Goal: Use online tool/utility

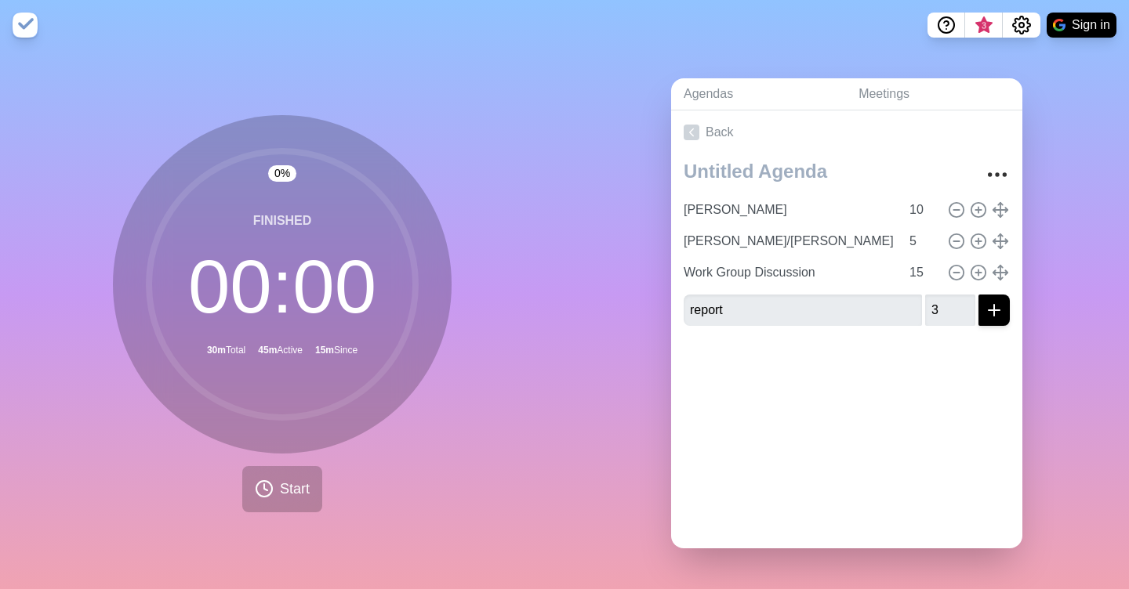
click at [52, 528] on div "0 % Finished 00 : 00 30m Total 45m Active 15m Since Start" at bounding box center [282, 319] width 564 height 539
drag, startPoint x: 296, startPoint y: 393, endPoint x: 151, endPoint y: 375, distance: 146.9
click at [151, 375] on icon at bounding box center [282, 285] width 314 height 314
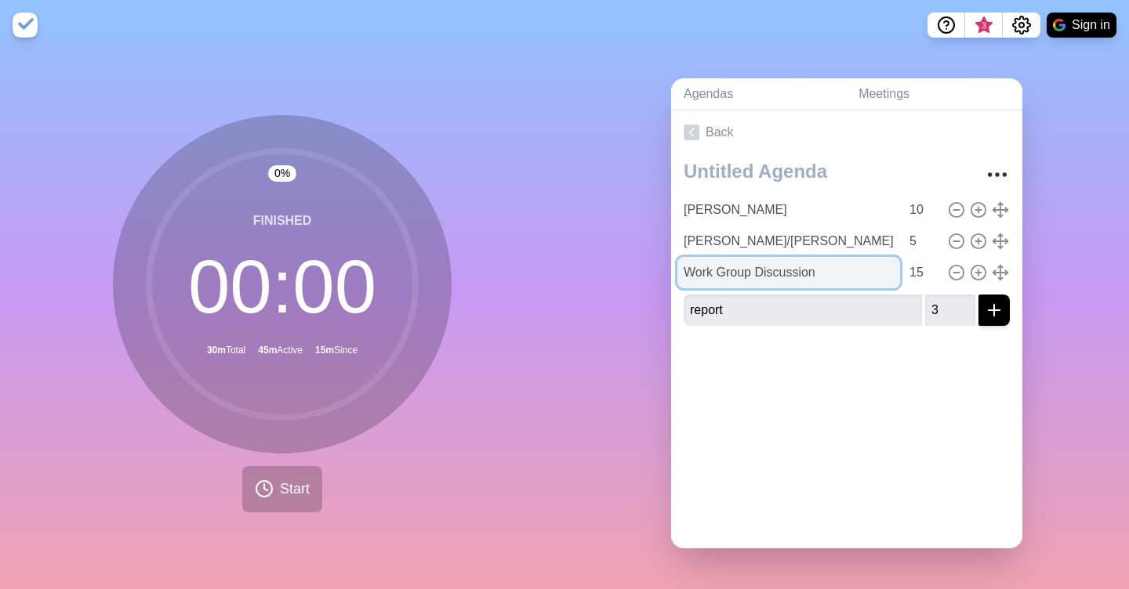
click at [734, 273] on input "Work Group Discussion" at bounding box center [788, 272] width 223 height 31
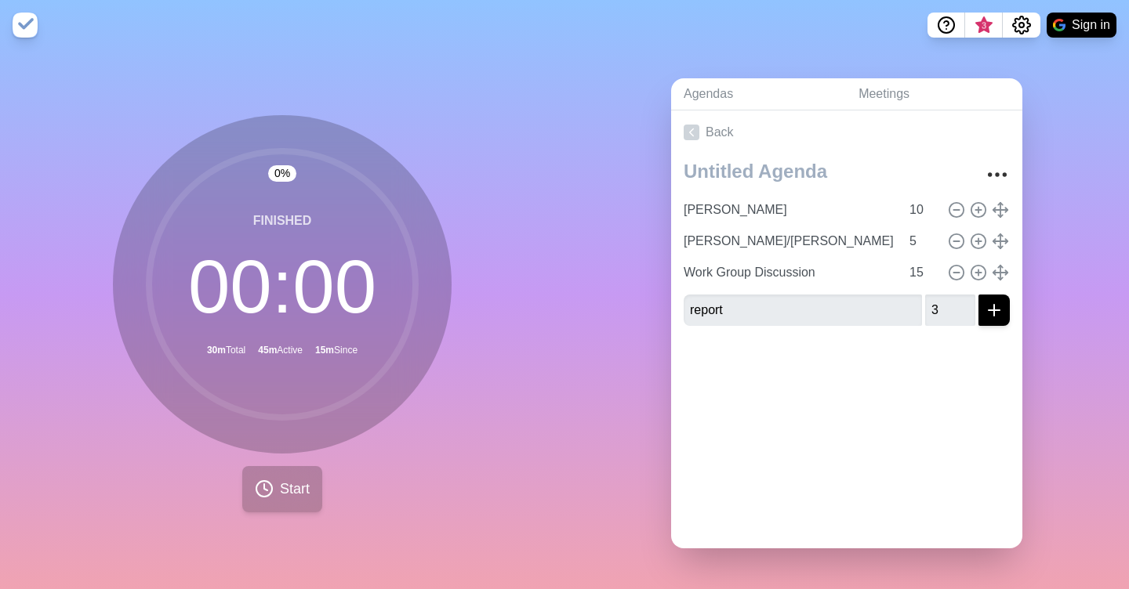
click at [286, 500] on button "Start" at bounding box center [282, 489] width 80 height 46
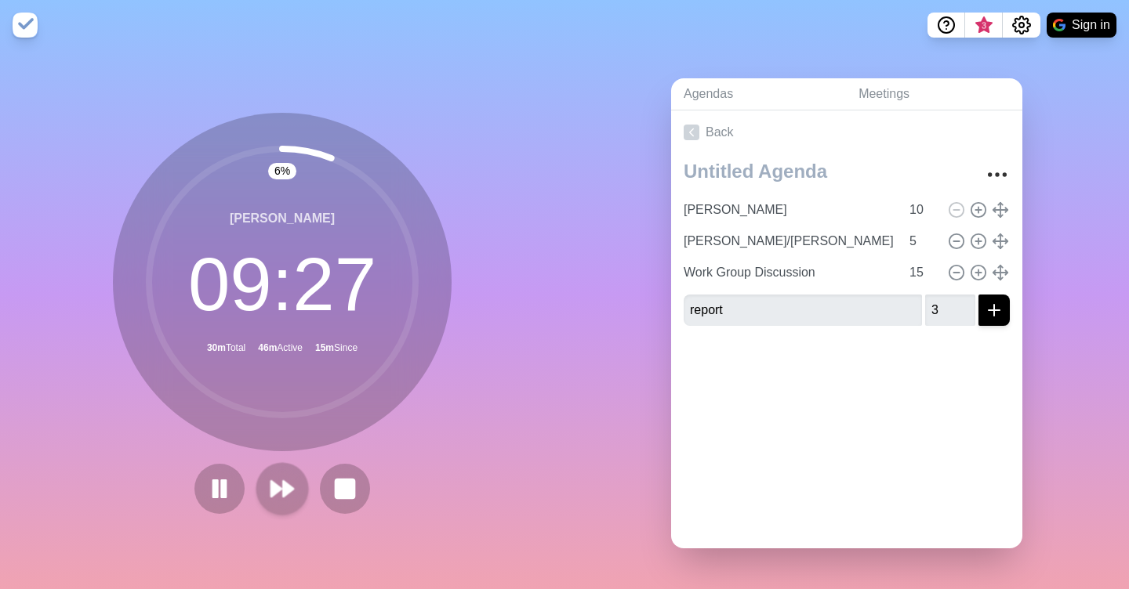
click at [292, 481] on icon at bounding box center [282, 489] width 27 height 27
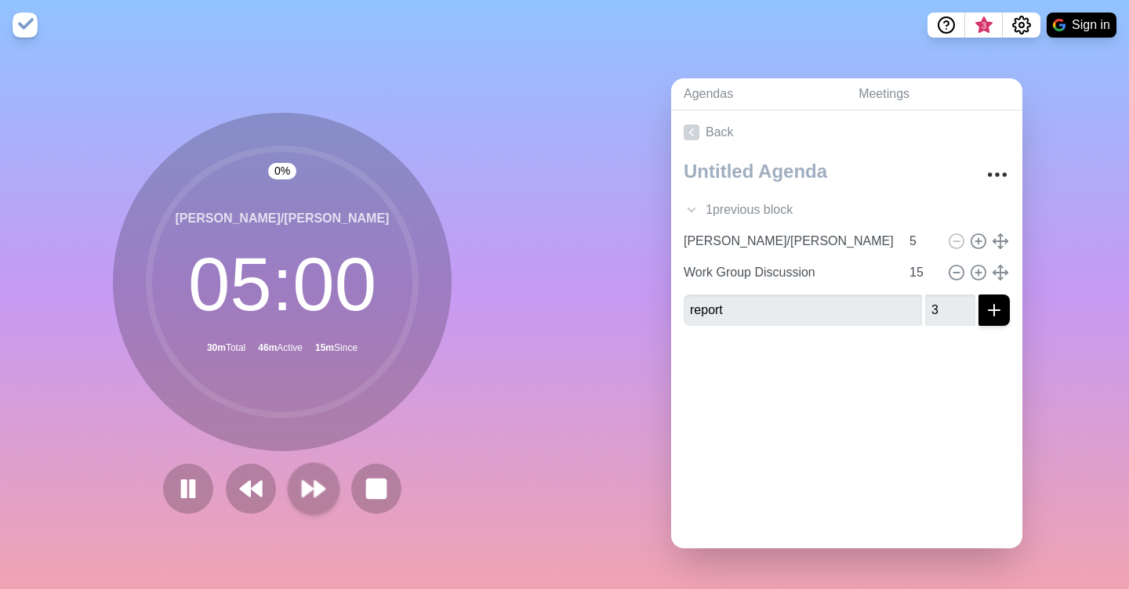
click at [292, 481] on button at bounding box center [313, 488] width 53 height 53
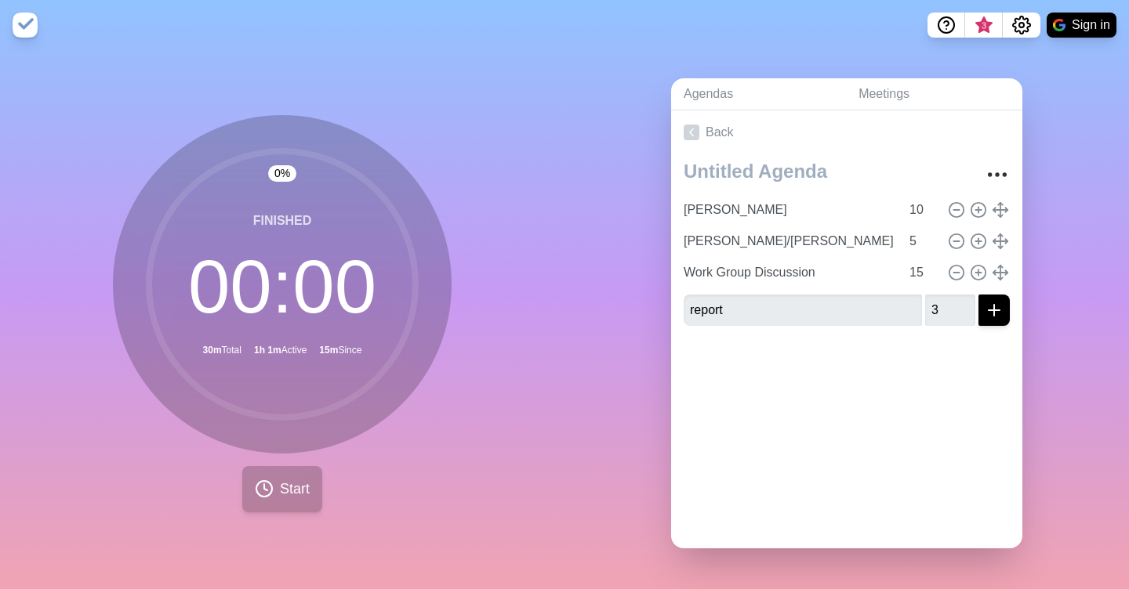
click at [255, 495] on icon at bounding box center [264, 489] width 19 height 19
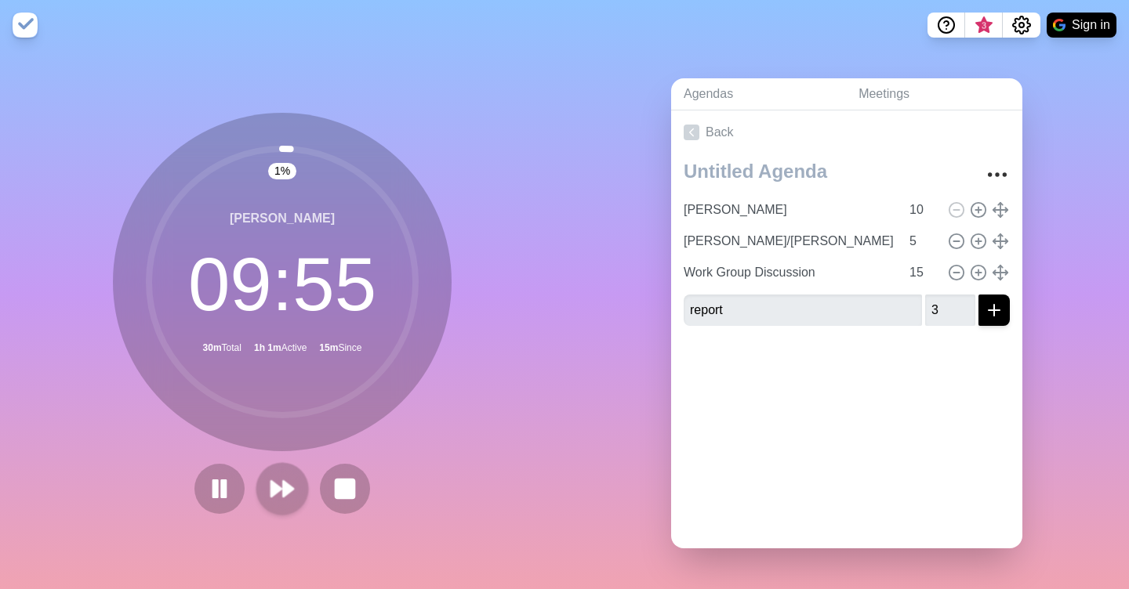
click at [272, 491] on polygon at bounding box center [276, 489] width 10 height 16
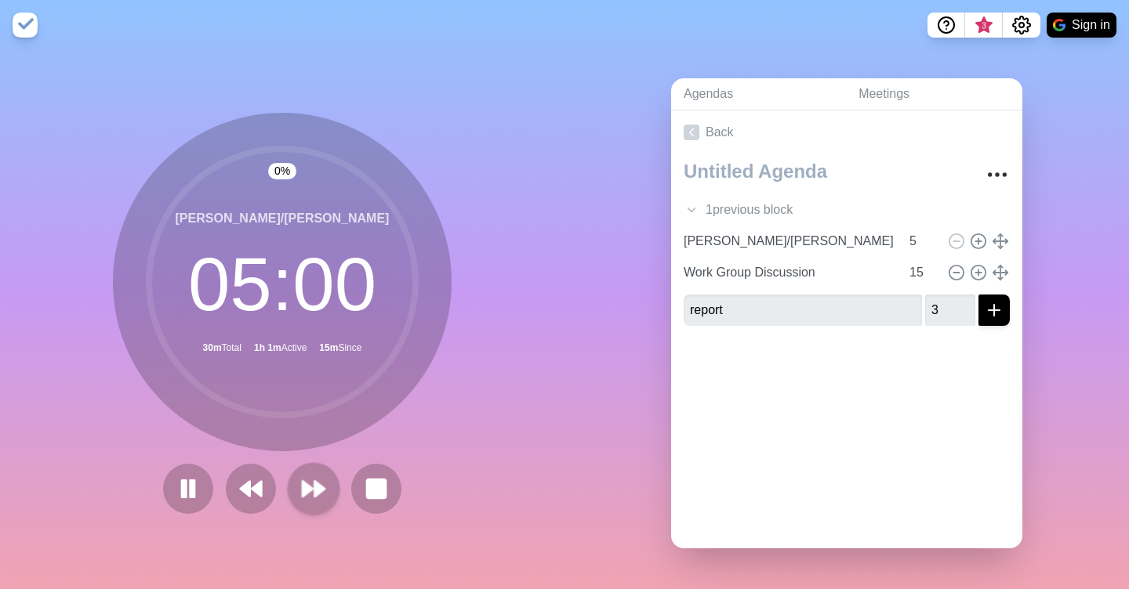
click at [272, 491] on button at bounding box center [251, 489] width 50 height 50
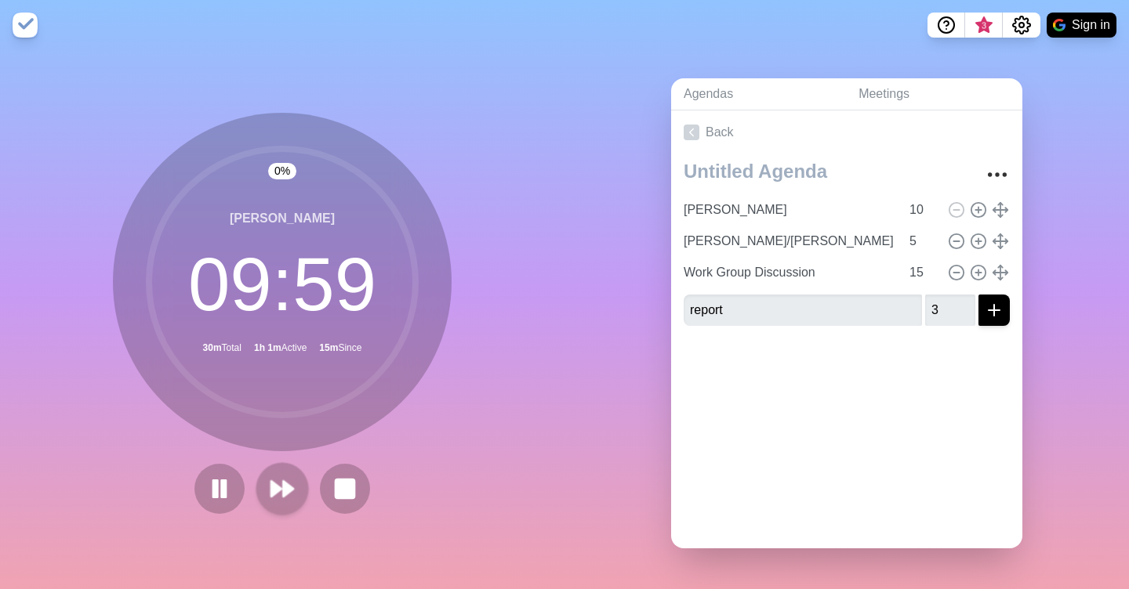
click at [272, 491] on polygon at bounding box center [276, 489] width 10 height 16
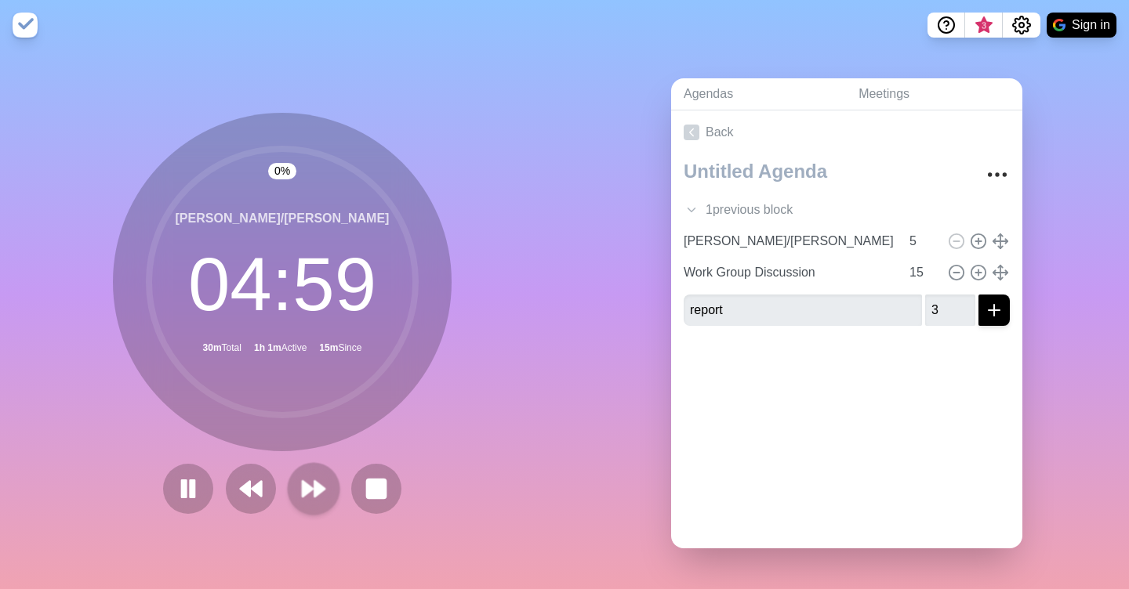
click at [272, 491] on button at bounding box center [251, 489] width 50 height 50
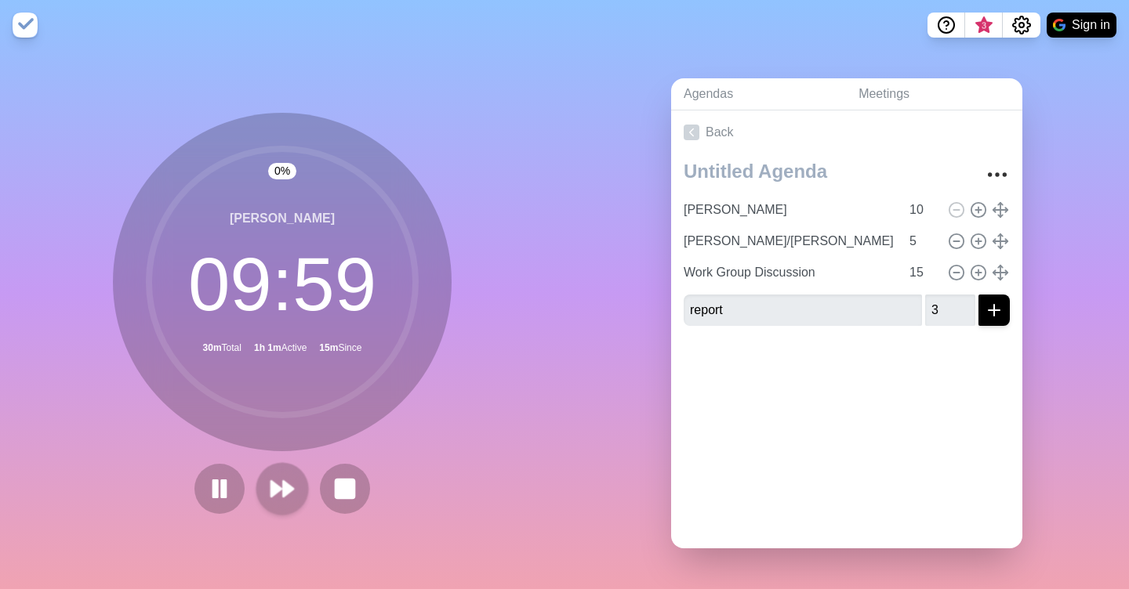
click at [272, 493] on polygon at bounding box center [276, 489] width 10 height 16
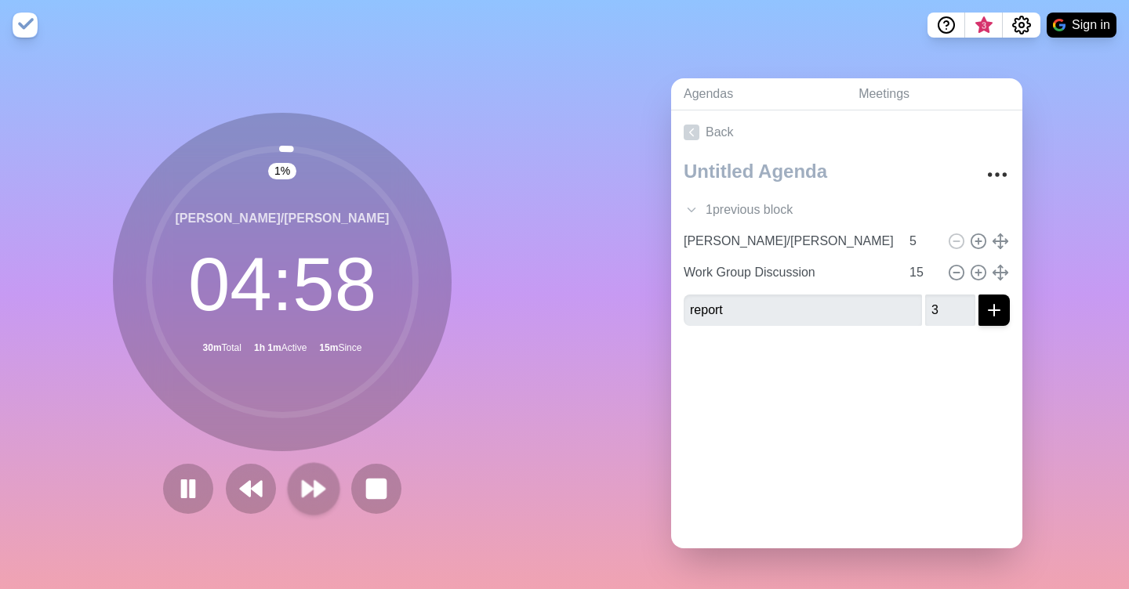
click at [298, 493] on button at bounding box center [313, 488] width 53 height 53
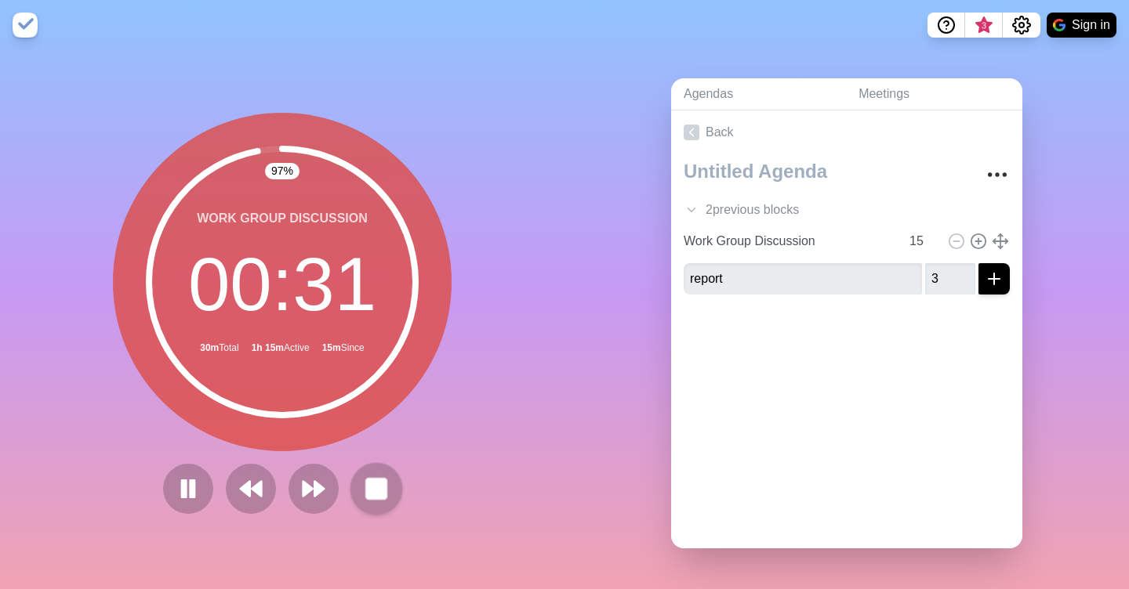
click at [386, 489] on rect at bounding box center [376, 489] width 20 height 20
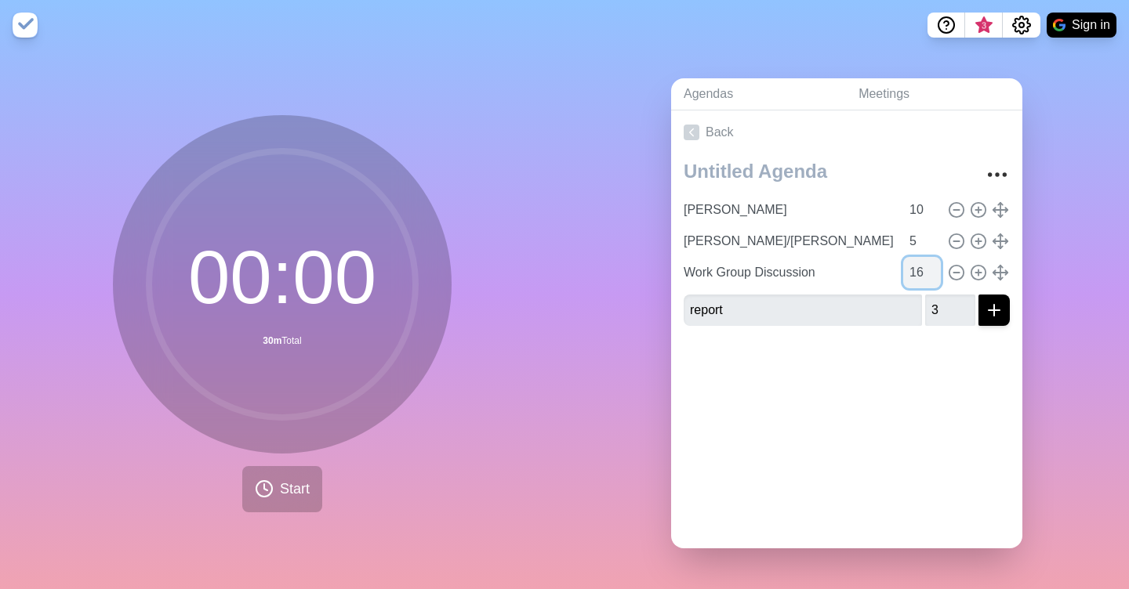
click at [936, 271] on input "16" at bounding box center [922, 272] width 38 height 31
click at [936, 271] on input "17" at bounding box center [922, 272] width 38 height 31
click at [936, 271] on input "18" at bounding box center [922, 272] width 38 height 31
click at [936, 271] on input "19" at bounding box center [922, 272] width 38 height 31
click at [936, 271] on input "20" at bounding box center [922, 272] width 38 height 31
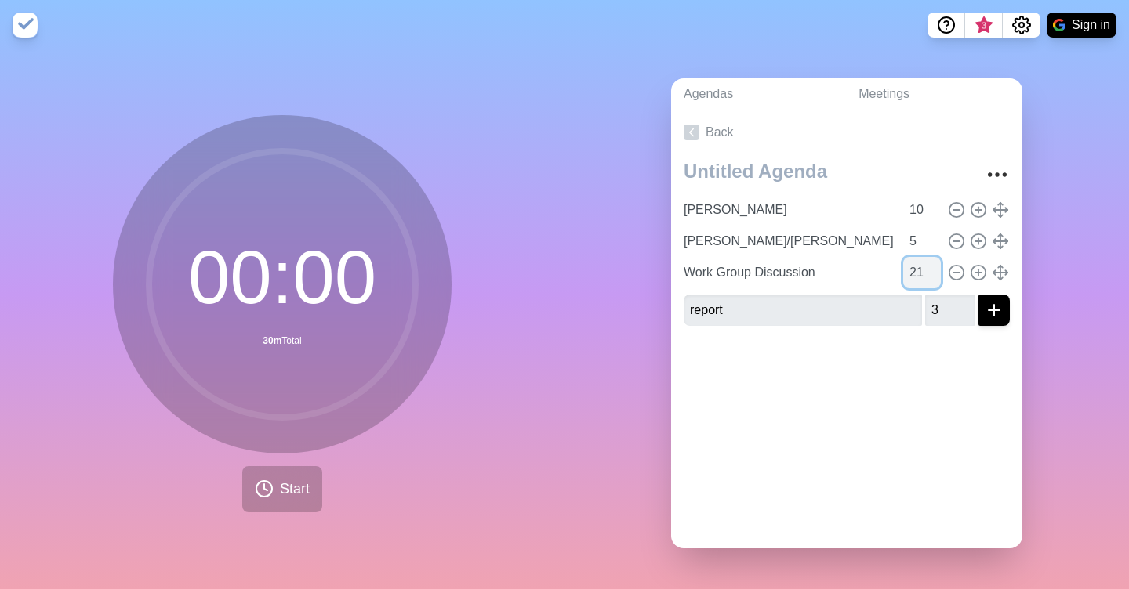
click at [936, 271] on input "21" at bounding box center [922, 272] width 38 height 31
click at [936, 271] on input "22" at bounding box center [922, 272] width 38 height 31
click at [936, 271] on input "23" at bounding box center [922, 272] width 38 height 31
click at [936, 271] on input "24" at bounding box center [922, 272] width 38 height 31
click at [936, 271] on input "25" at bounding box center [922, 272] width 38 height 31
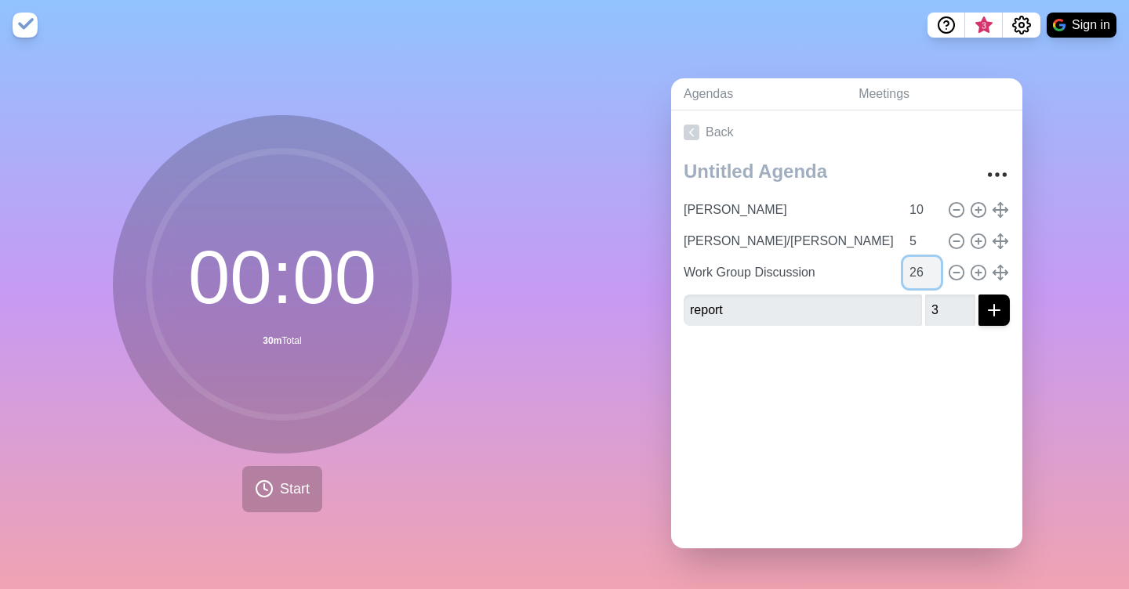
click at [936, 271] on input "26" at bounding box center [922, 272] width 38 height 31
click at [934, 275] on input "25" at bounding box center [922, 272] width 38 height 31
click at [933, 274] on input "24" at bounding box center [922, 272] width 38 height 31
click at [933, 274] on input "23" at bounding box center [922, 272] width 38 height 31
click at [933, 274] on input "22" at bounding box center [922, 272] width 38 height 31
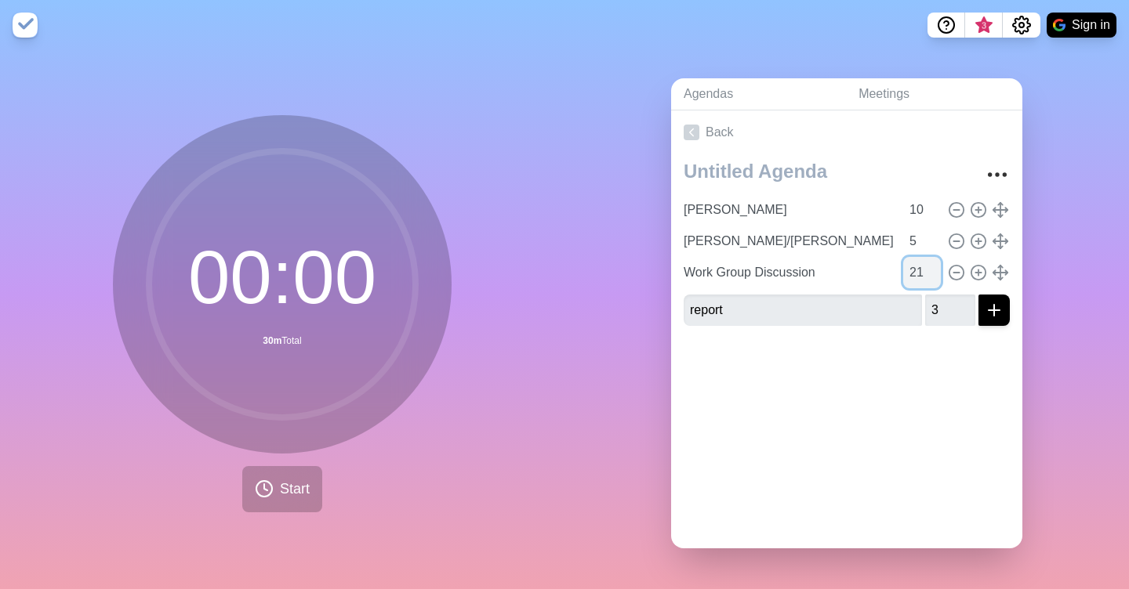
click at [933, 274] on input "21" at bounding box center [922, 272] width 38 height 31
click at [933, 274] on input "20" at bounding box center [922, 272] width 38 height 31
click at [933, 274] on input "19" at bounding box center [922, 272] width 38 height 31
click at [933, 264] on input "20" at bounding box center [922, 272] width 38 height 31
click at [933, 264] on input "21" at bounding box center [922, 272] width 38 height 31
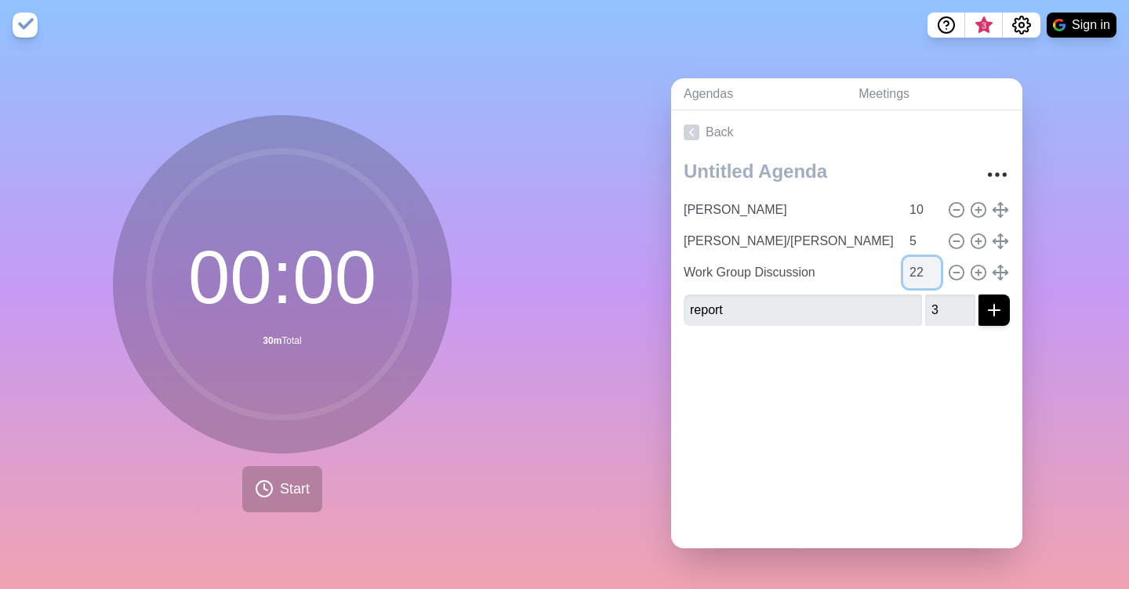
click at [933, 264] on input "22" at bounding box center [922, 272] width 38 height 31
click at [933, 264] on input "23" at bounding box center [922, 272] width 38 height 31
click at [933, 264] on input "24" at bounding box center [922, 272] width 38 height 31
click at [933, 264] on input "25" at bounding box center [922, 272] width 38 height 31
click at [933, 264] on input "26" at bounding box center [922, 272] width 38 height 31
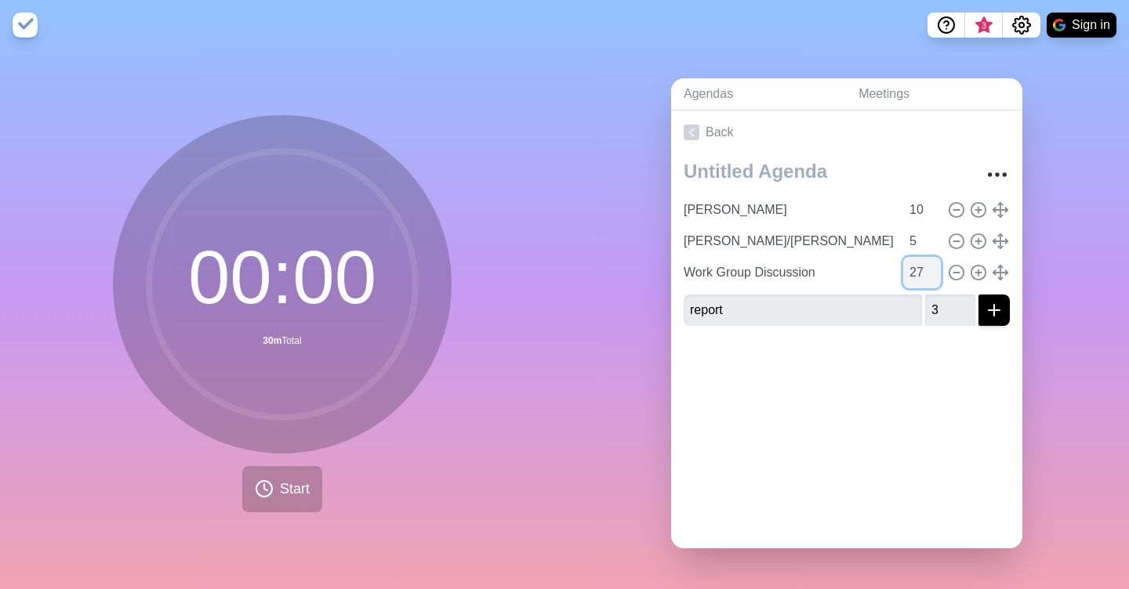
click at [933, 264] on input "27" at bounding box center [922, 272] width 38 height 31
click at [933, 264] on input "28" at bounding box center [922, 272] width 38 height 31
click at [933, 264] on input "29" at bounding box center [922, 272] width 38 height 31
type input "30"
click at [933, 264] on input "30" at bounding box center [922, 272] width 38 height 31
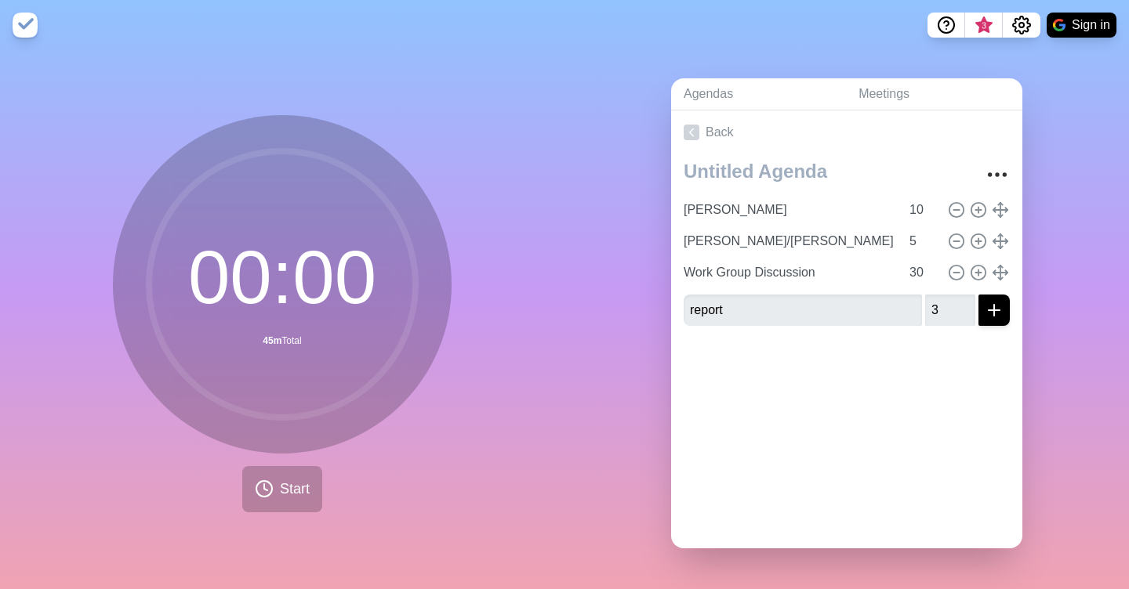
click at [593, 420] on div "Agendas Meetings Back Mick 10 [PERSON_NAME]/[PERSON_NAME] 5 Work Group Discussi…" at bounding box center [846, 319] width 564 height 539
click at [821, 331] on div "[PERSON_NAME] 10 [PERSON_NAME]/[PERSON_NAME] 5 Work Group Discussion 30 report 3" at bounding box center [846, 246] width 351 height 184
click at [300, 482] on span "Start" at bounding box center [295, 489] width 30 height 21
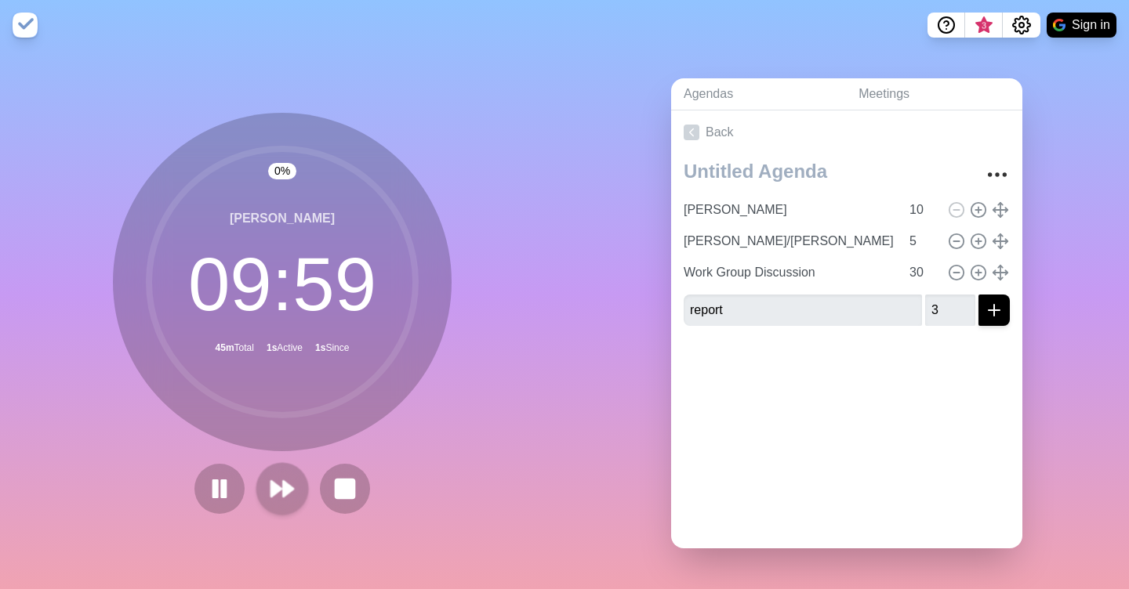
click at [290, 485] on icon at bounding box center [282, 489] width 27 height 27
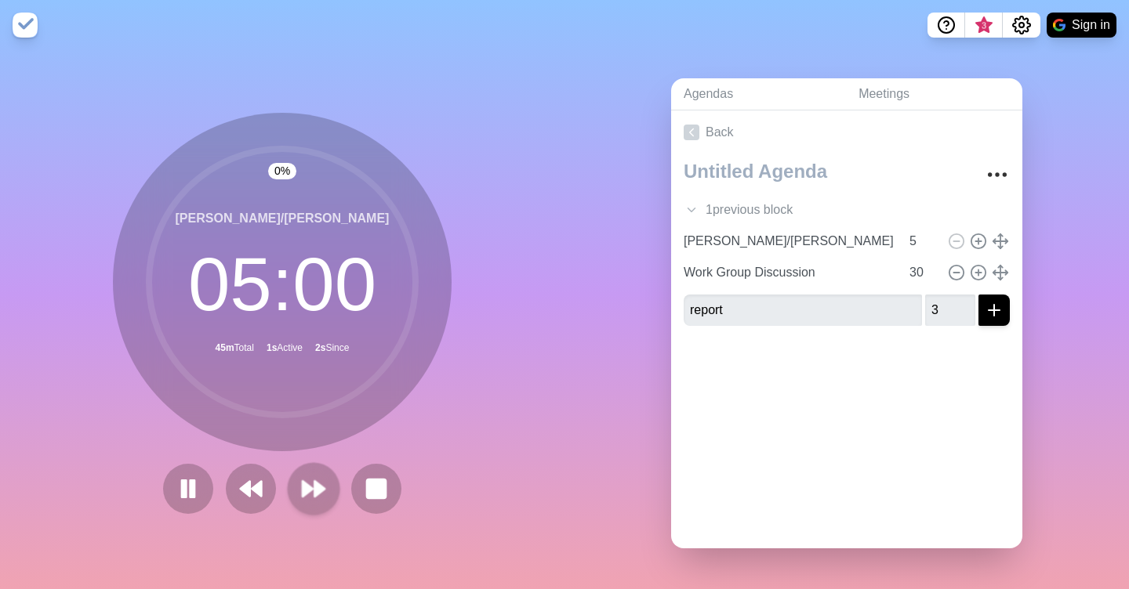
click at [290, 485] on button at bounding box center [313, 488] width 53 height 53
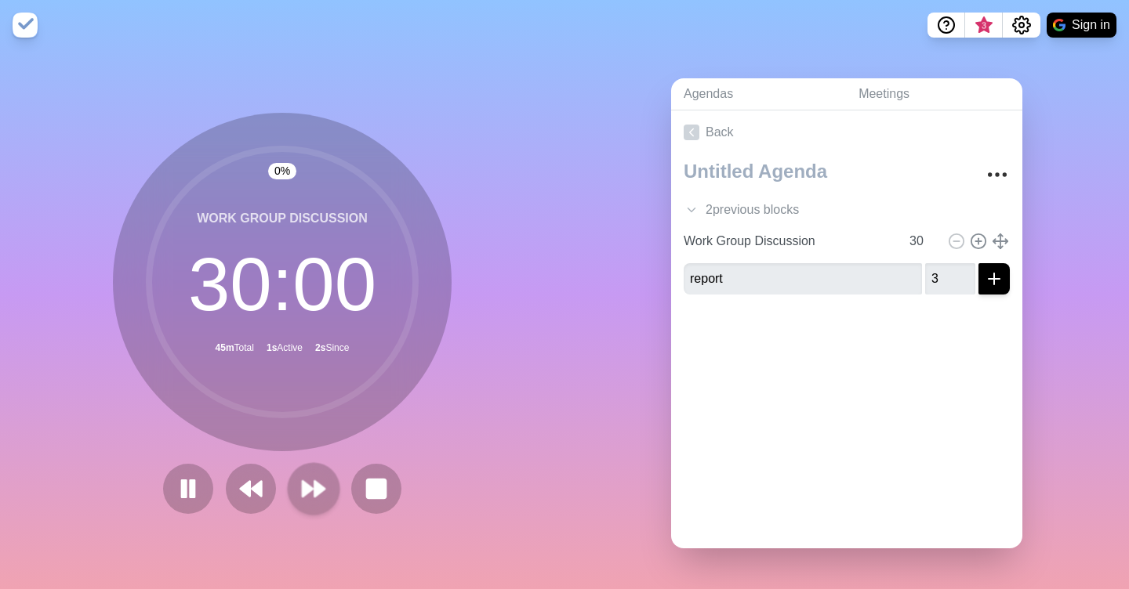
click at [290, 485] on button at bounding box center [313, 488] width 53 height 53
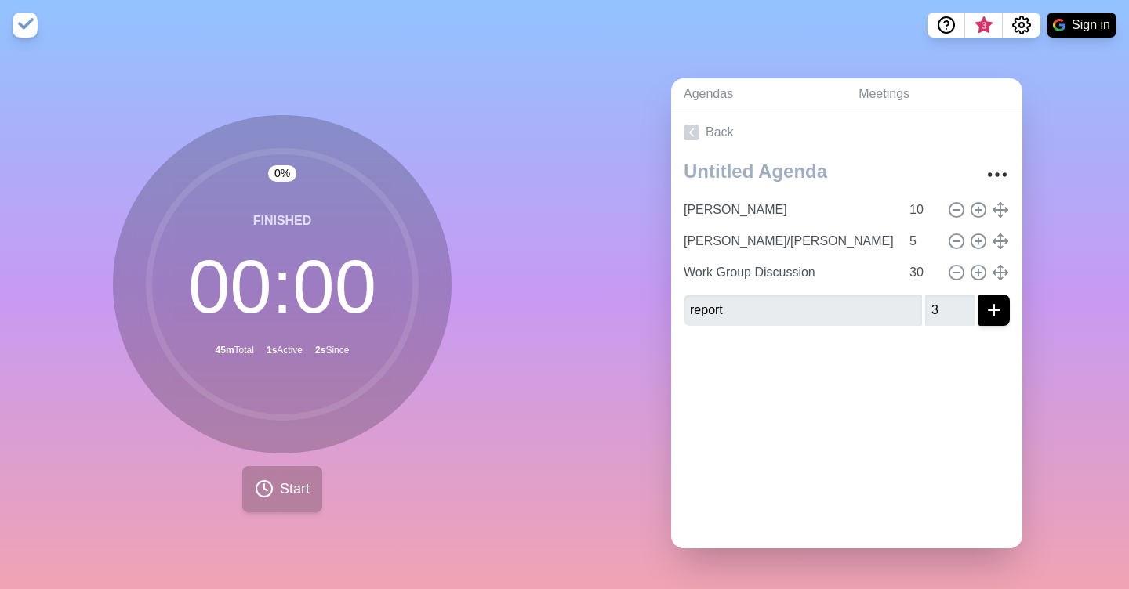
click at [264, 488] on icon at bounding box center [264, 489] width 19 height 19
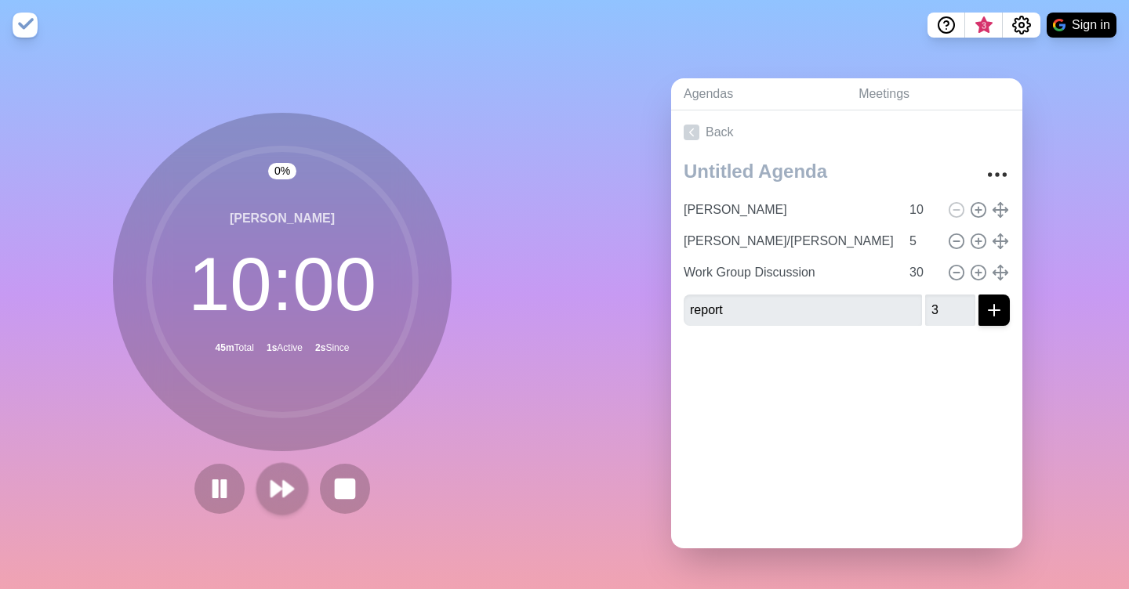
click at [292, 489] on polygon at bounding box center [288, 489] width 10 height 16
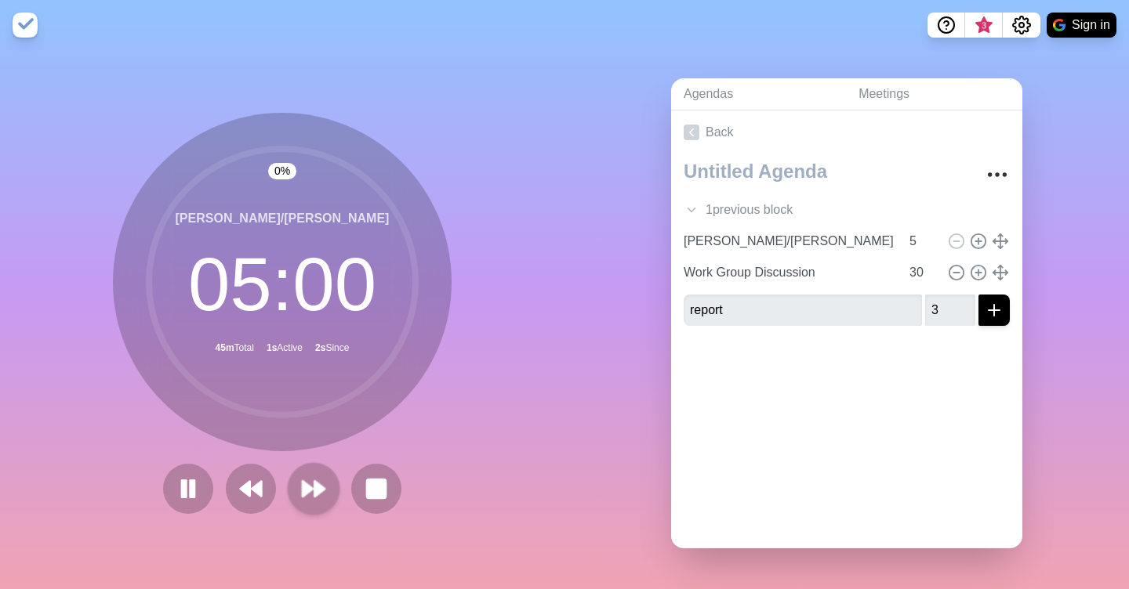
click at [292, 489] on button at bounding box center [313, 488] width 53 height 53
